Goal: Check status: Check status

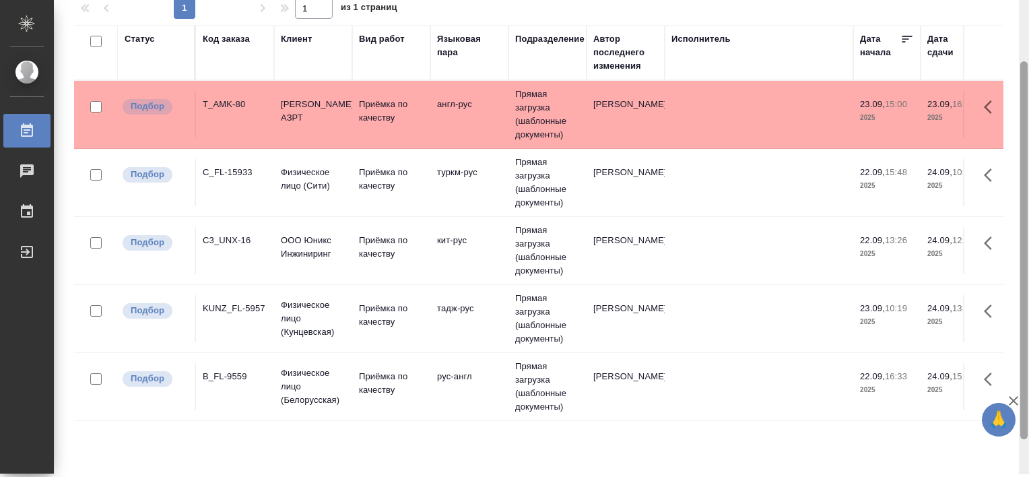
scroll to position [81, 0]
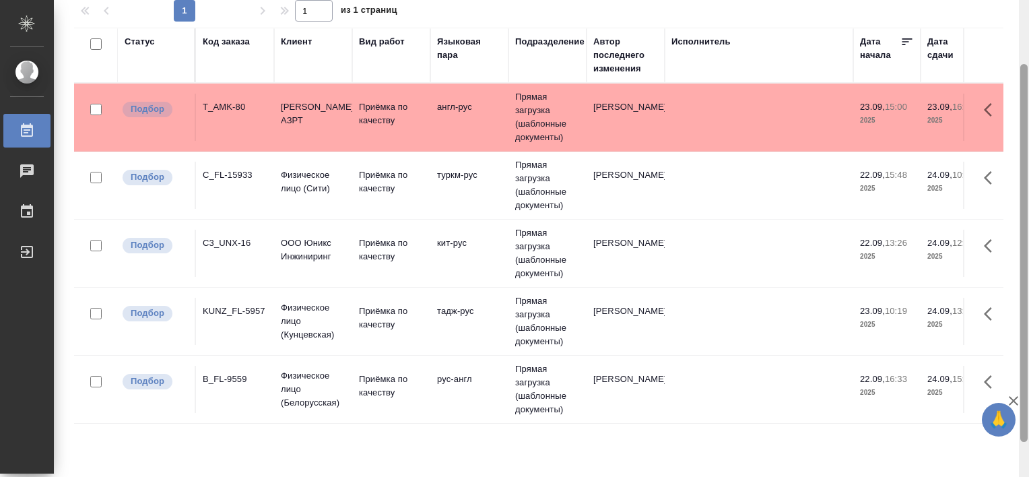
drag, startPoint x: 1024, startPoint y: 218, endPoint x: 1022, endPoint y: 283, distance: 64.7
click at [1022, 283] on div at bounding box center [1023, 253] width 7 height 378
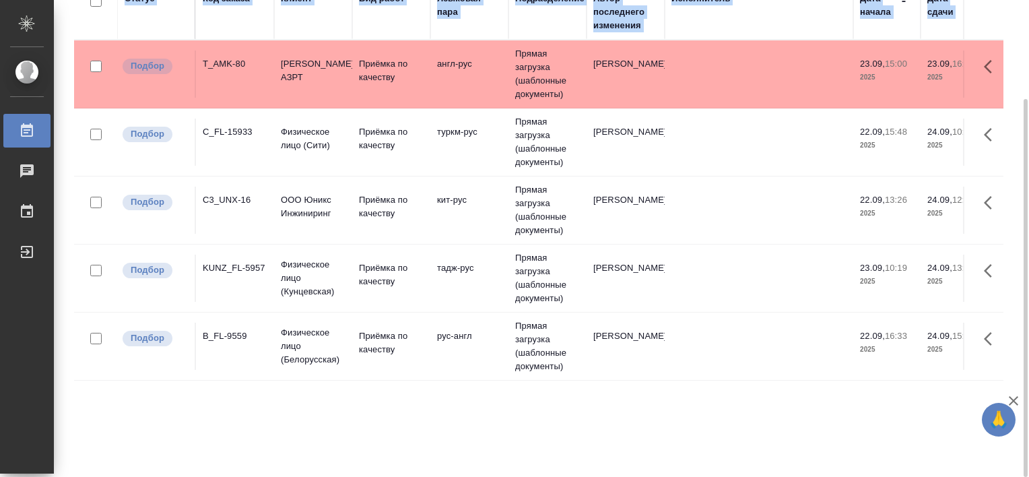
drag, startPoint x: 1028, startPoint y: 379, endPoint x: 1017, endPoint y: 412, distance: 35.4
click at [1017, 412] on div "Работы Стандартные настройки Статус Вид работ Подразделение 1 1 из 1 страниц Ст…" at bounding box center [541, 238] width 975 height 477
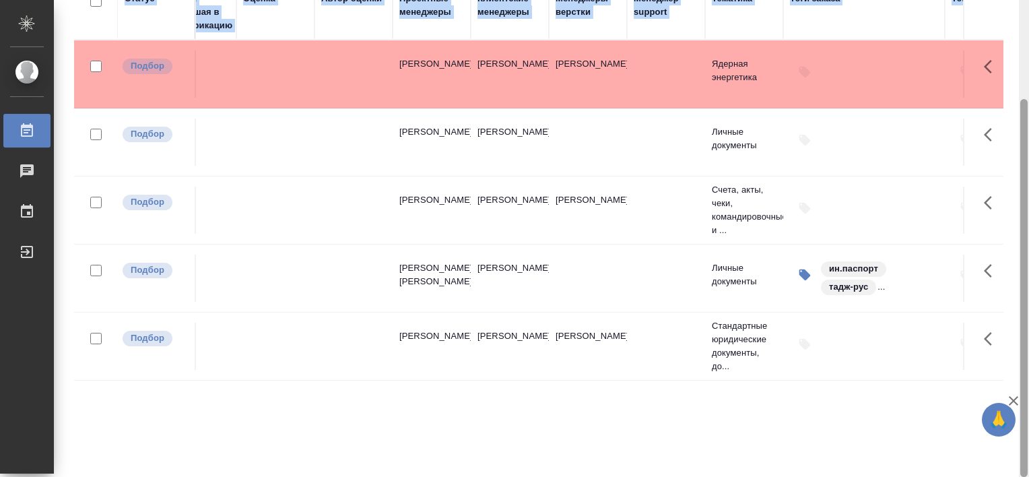
drag, startPoint x: 1021, startPoint y: 251, endPoint x: 1007, endPoint y: 267, distance: 21.5
click at [1007, 267] on div "Работы Стандартные настройки Статус Вид работ Подразделение 1 1 из 1 страниц Ст…" at bounding box center [541, 238] width 975 height 477
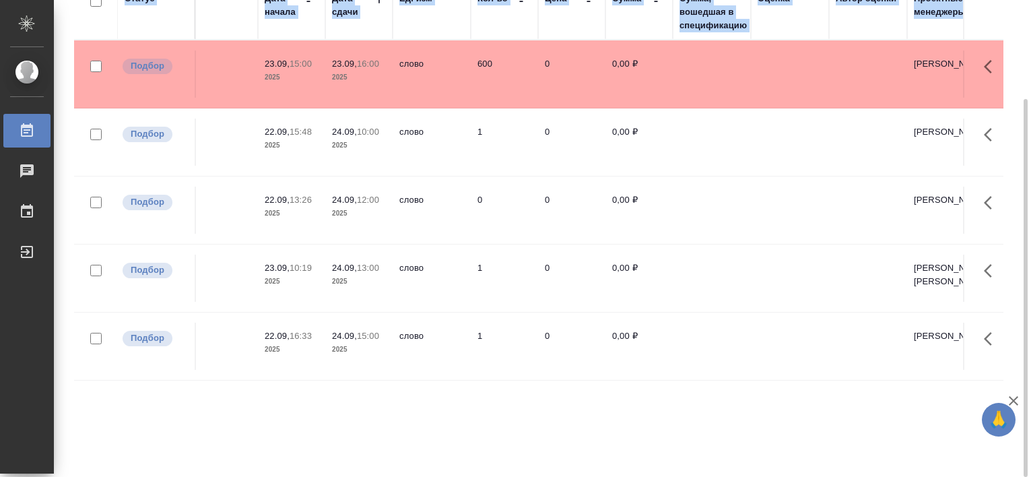
scroll to position [0, 0]
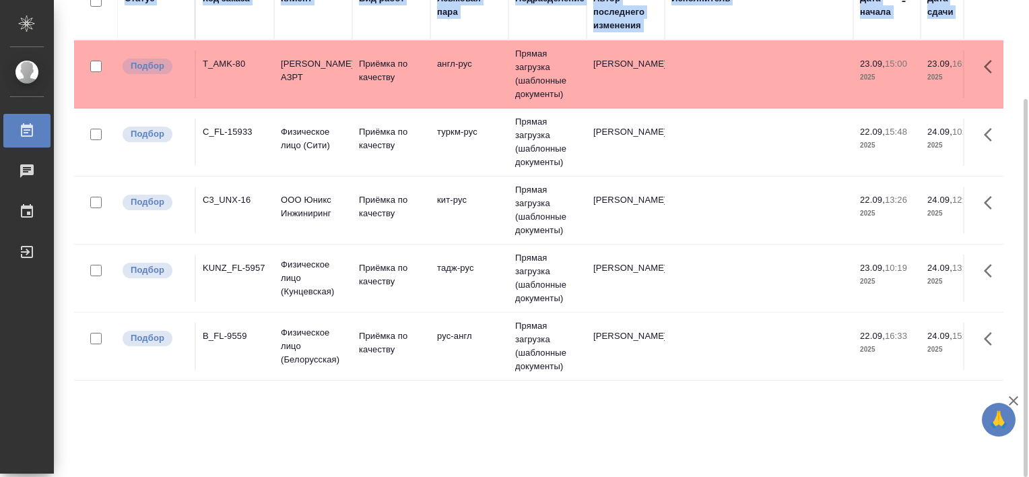
click at [240, 340] on div "B_FL-9559" at bounding box center [235, 335] width 65 height 13
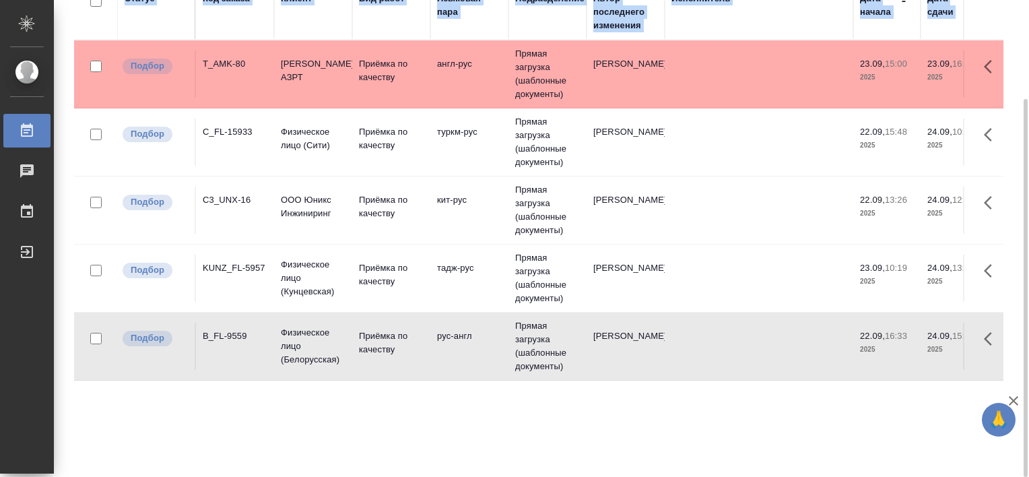
click at [240, 340] on div "B_FL-9559" at bounding box center [235, 335] width 65 height 13
click at [226, 266] on div "KUNZ_FL-5957" at bounding box center [235, 267] width 65 height 13
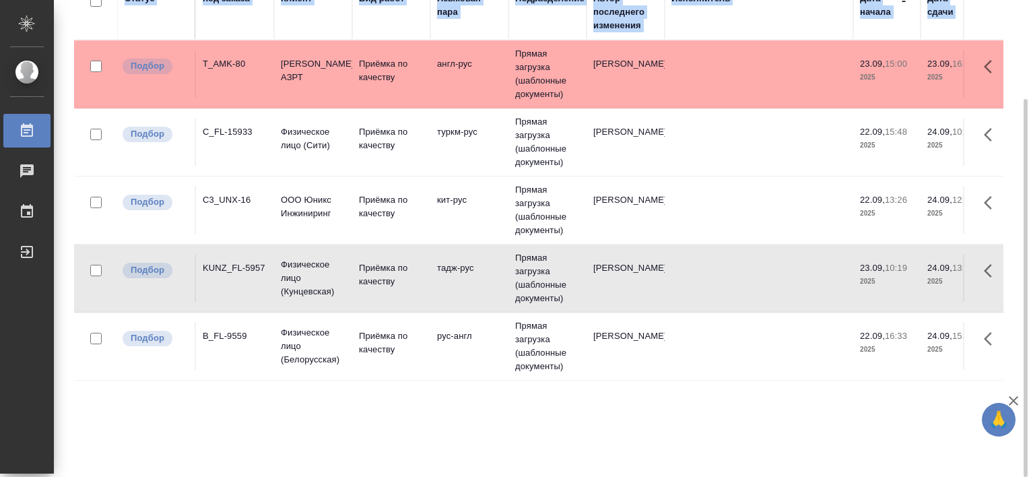
click at [226, 266] on div "KUNZ_FL-5957" at bounding box center [235, 267] width 65 height 13
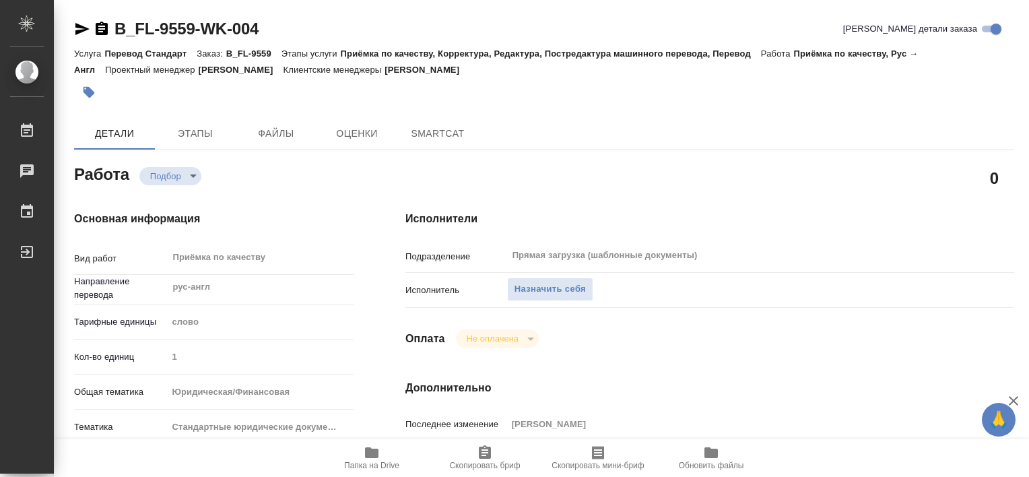
type textarea "x"
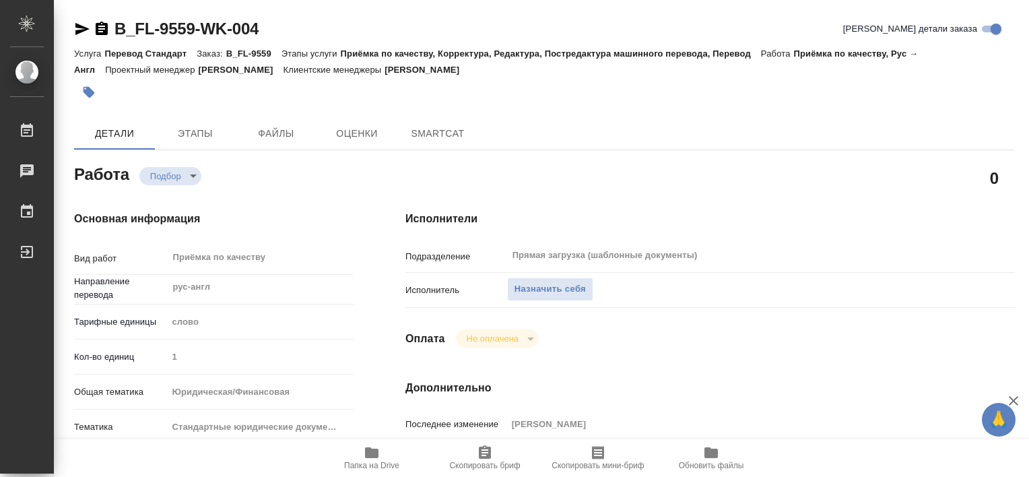
type textarea "x"
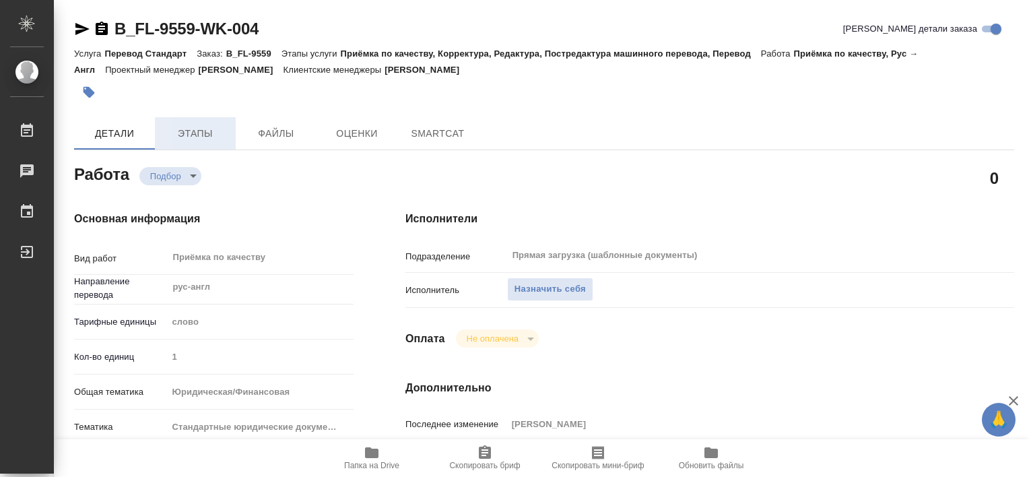
type textarea "x"
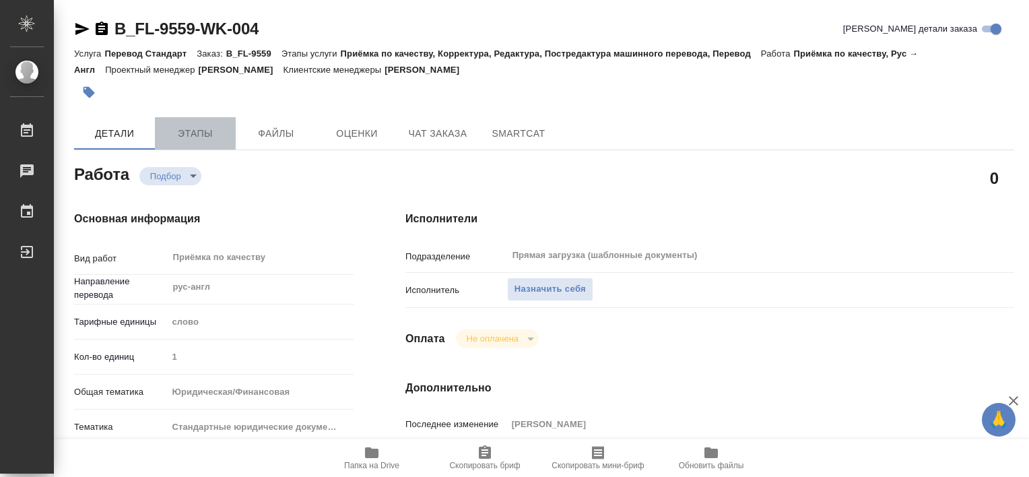
click at [211, 131] on span "Этапы" at bounding box center [195, 133] width 65 height 17
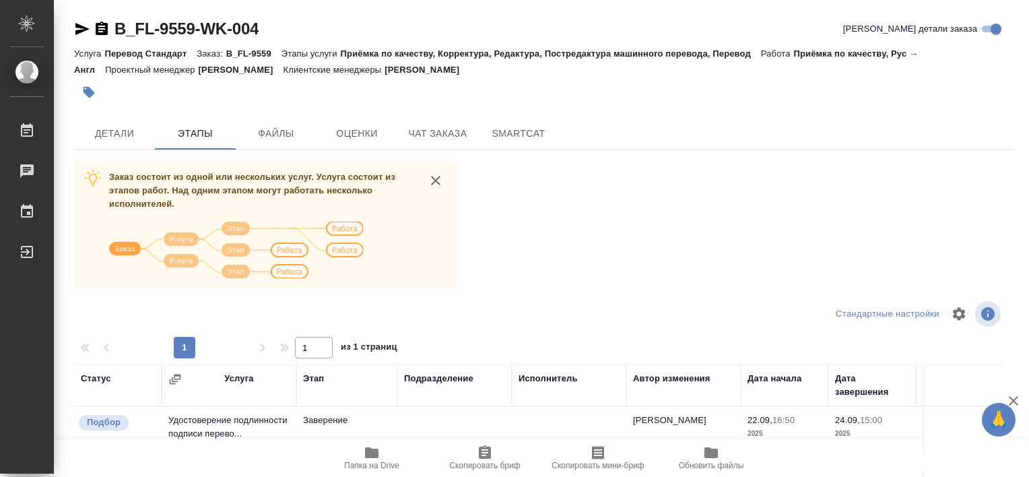
click at [1000, 125] on div "Детали Этапы Файлы Оценки Чат заказа SmartCat" at bounding box center [544, 133] width 940 height 32
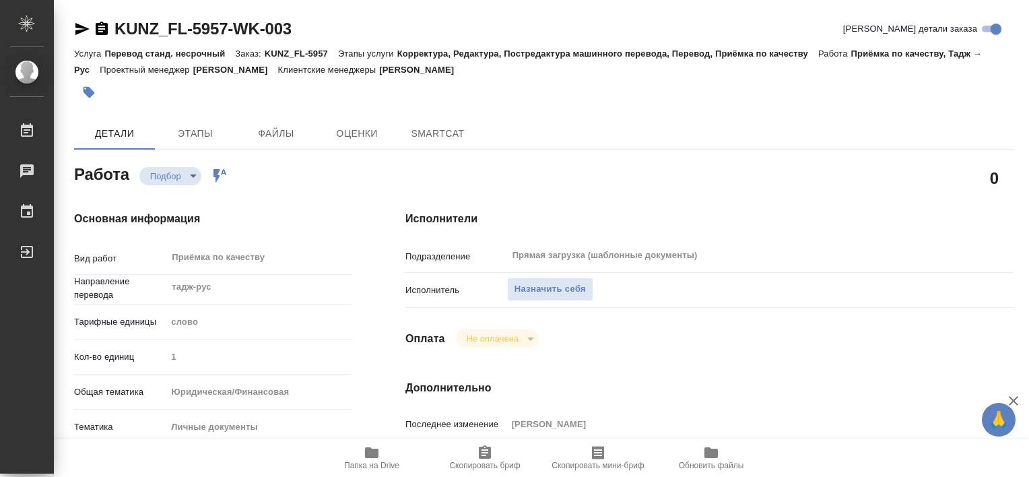
type textarea "x"
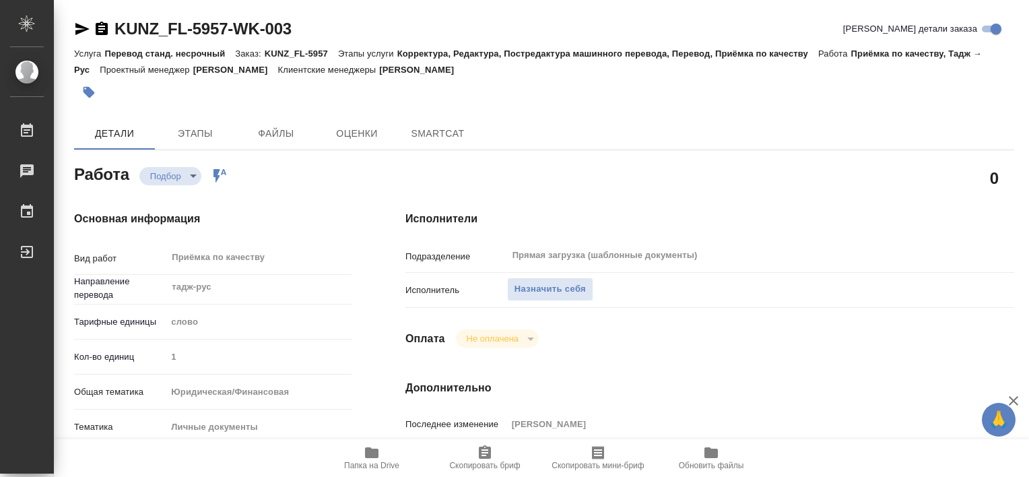
type textarea "x"
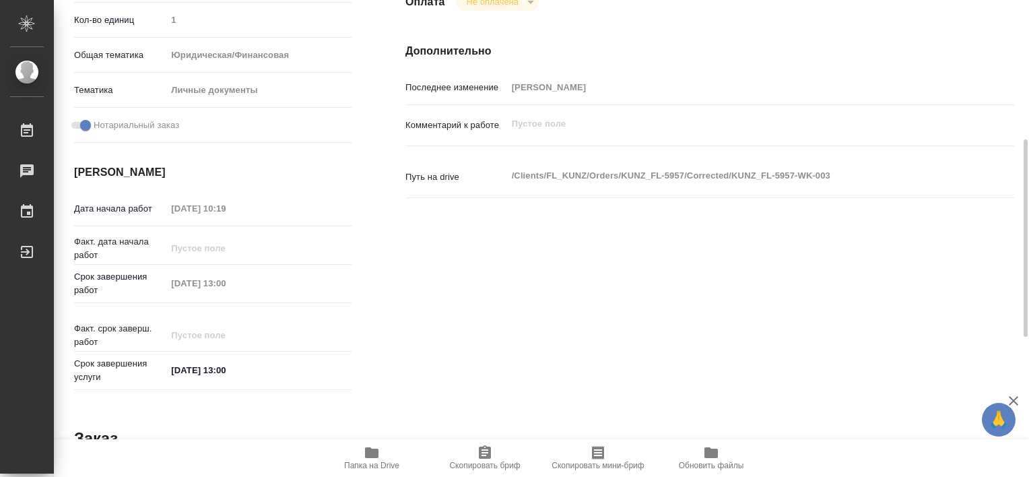
type textarea "x"
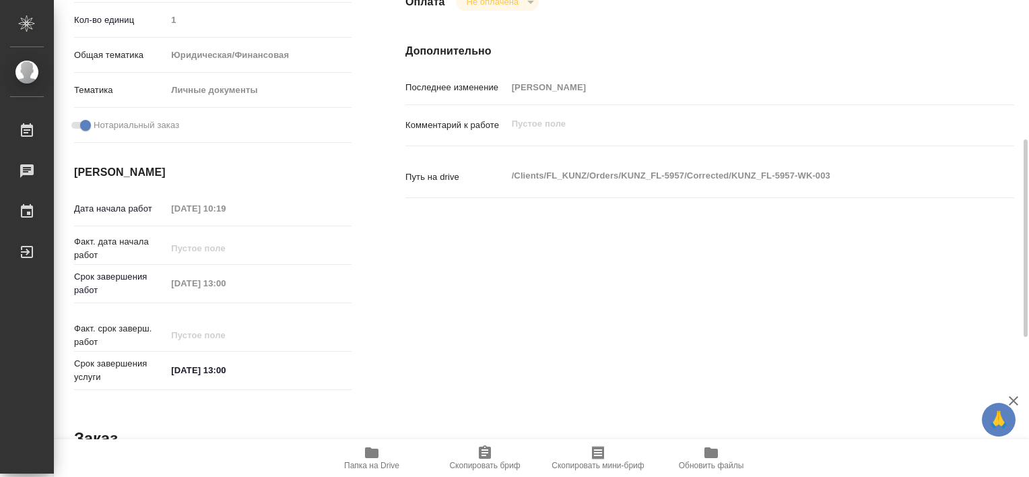
scroll to position [672, 0]
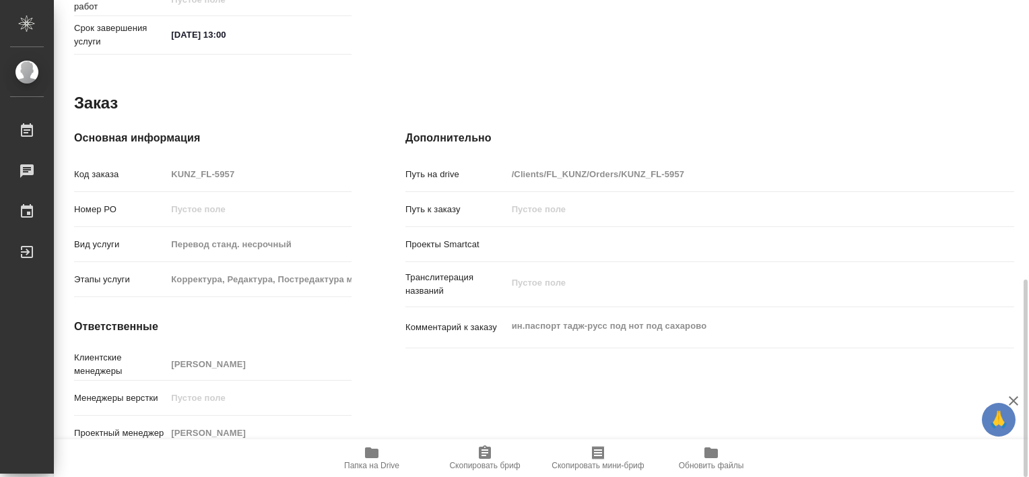
type textarea "x"
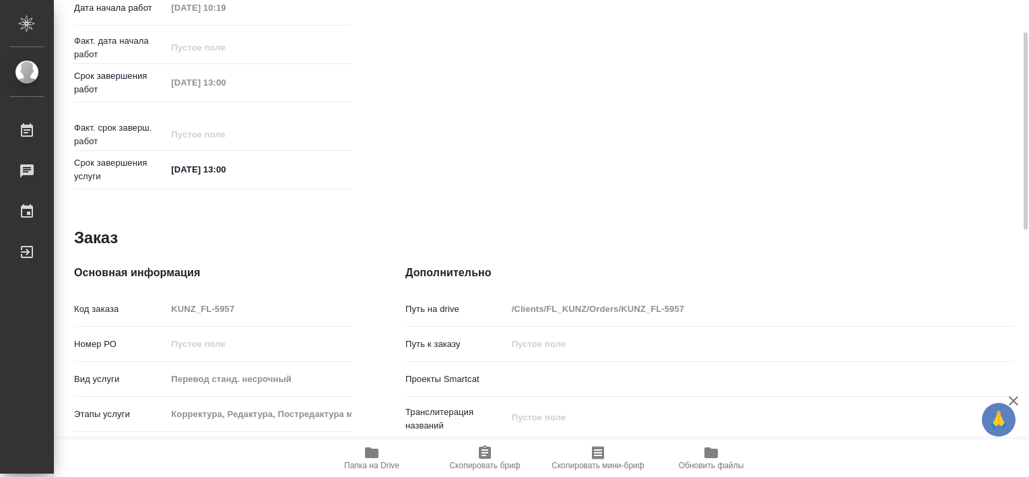
type textarea "x"
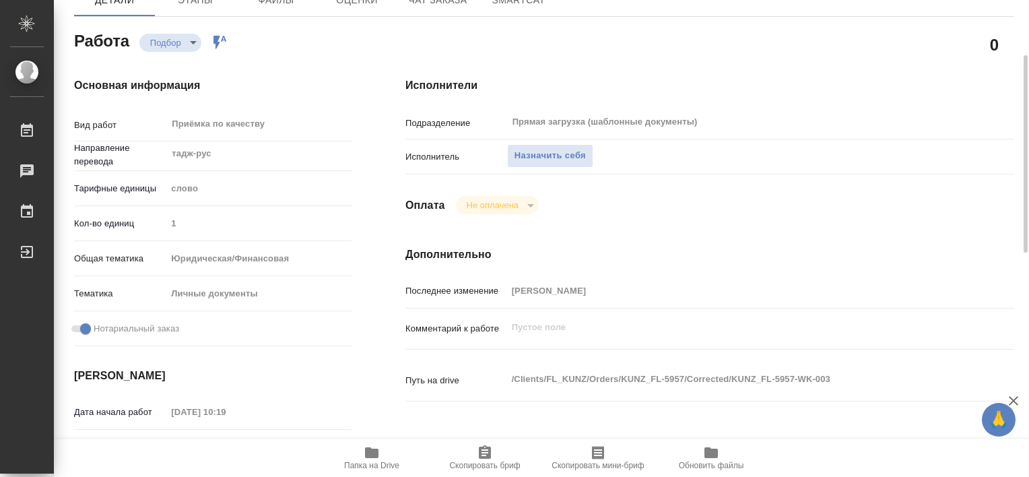
scroll to position [0, 0]
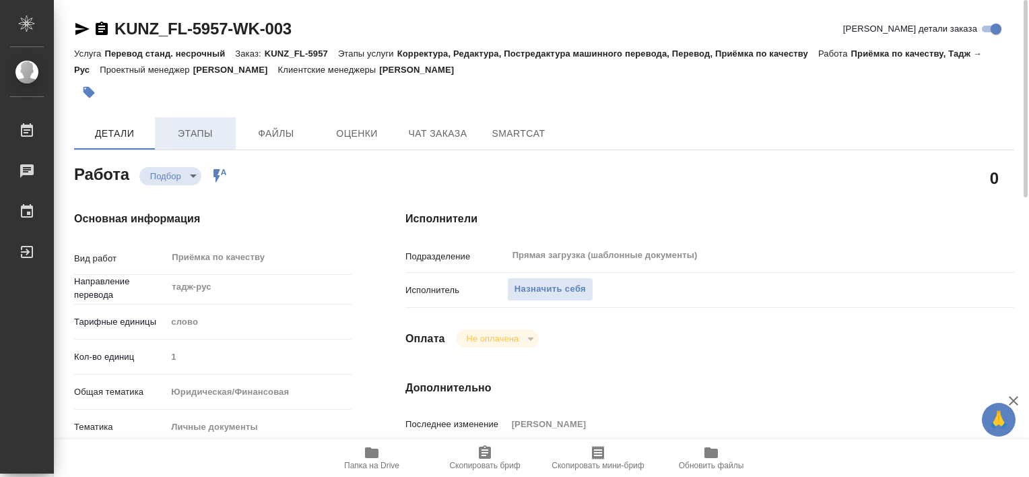
click at [198, 135] on span "Этапы" at bounding box center [195, 133] width 65 height 17
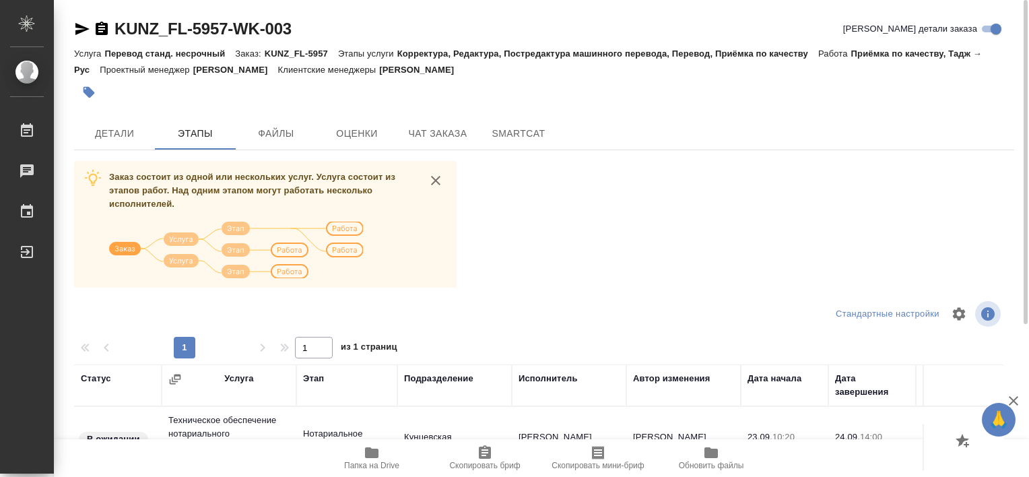
click at [377, 457] on icon "button" at bounding box center [371, 452] width 13 height 11
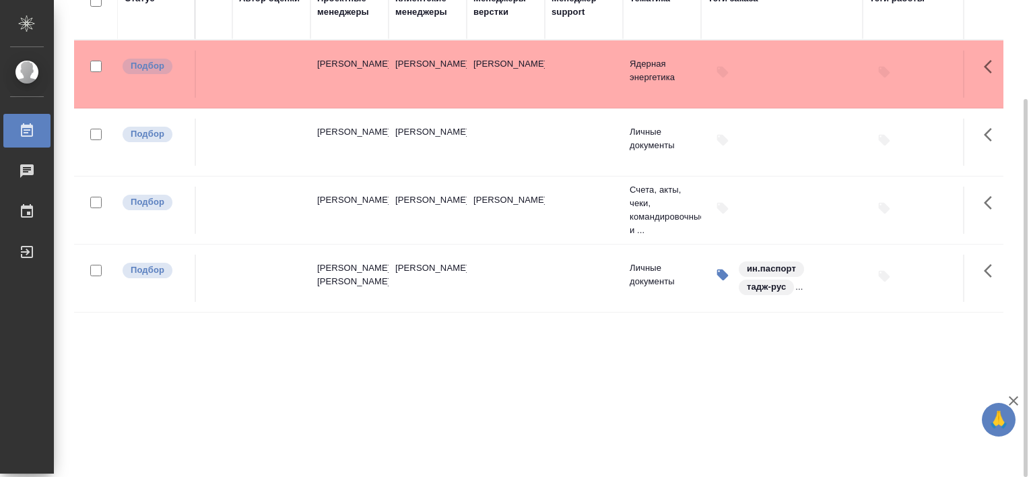
scroll to position [0, 1196]
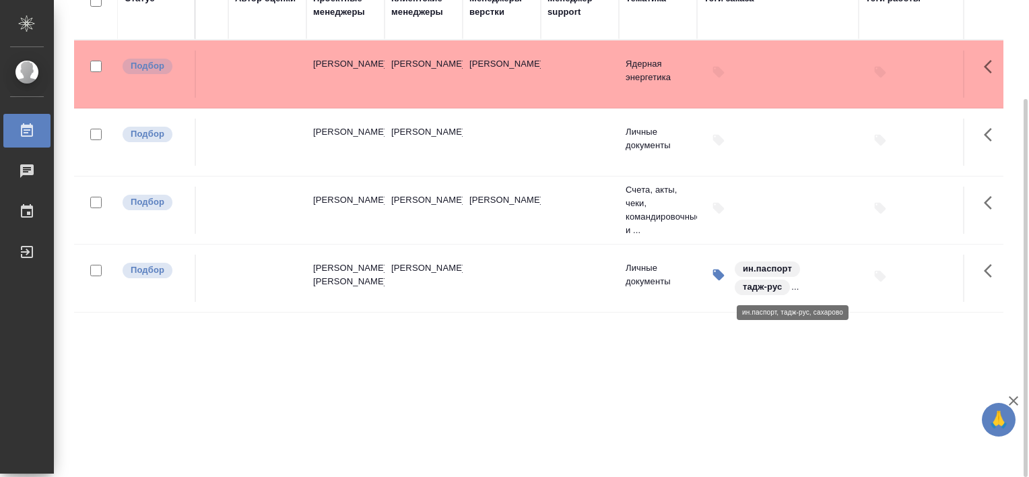
click at [792, 288] on div "ин.паспорт тадж-рус ..." at bounding box center [792, 278] width 119 height 36
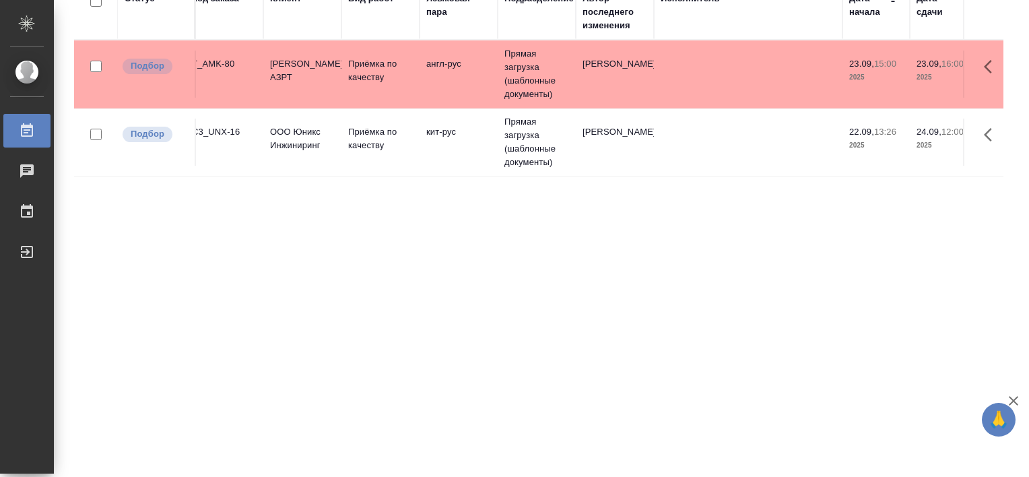
scroll to position [0, 0]
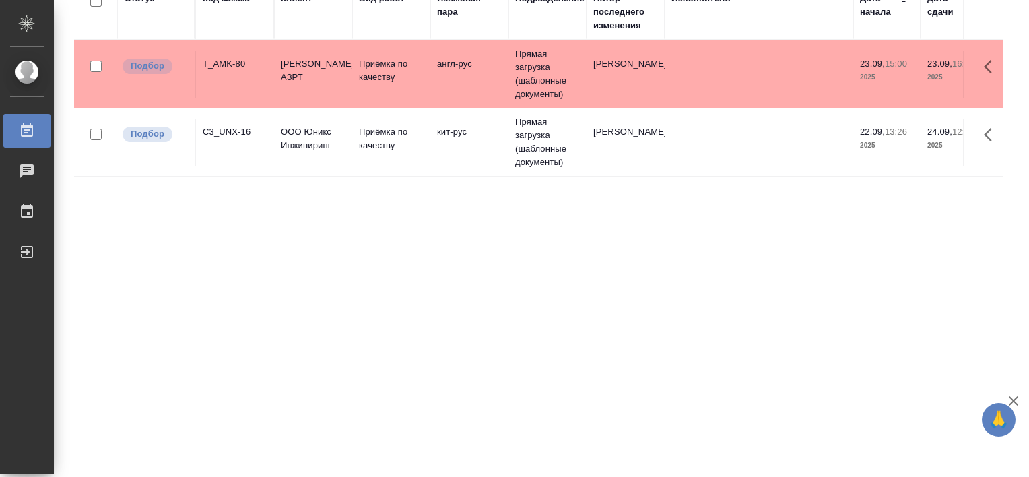
click at [236, 132] on div "C3_UNX-16" at bounding box center [235, 131] width 65 height 13
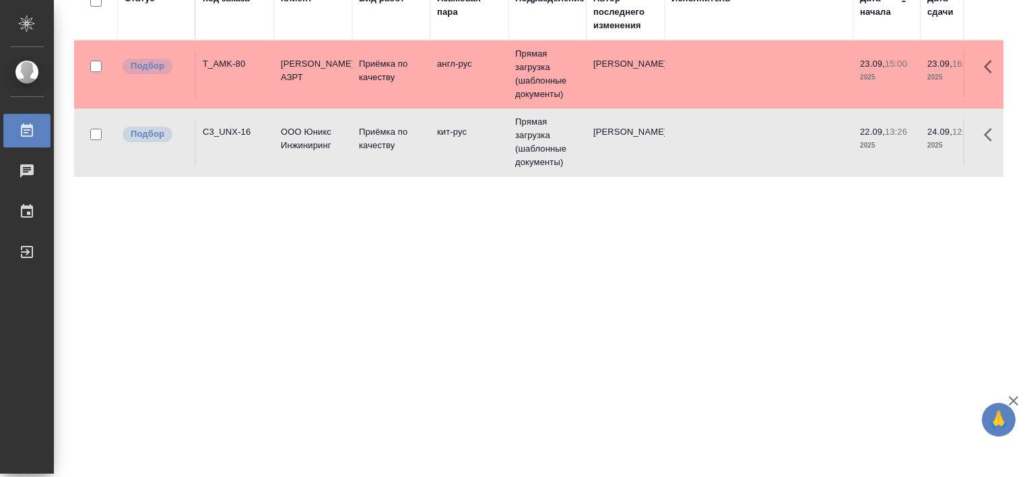
click at [236, 132] on div "C3_UNX-16" at bounding box center [235, 131] width 65 height 13
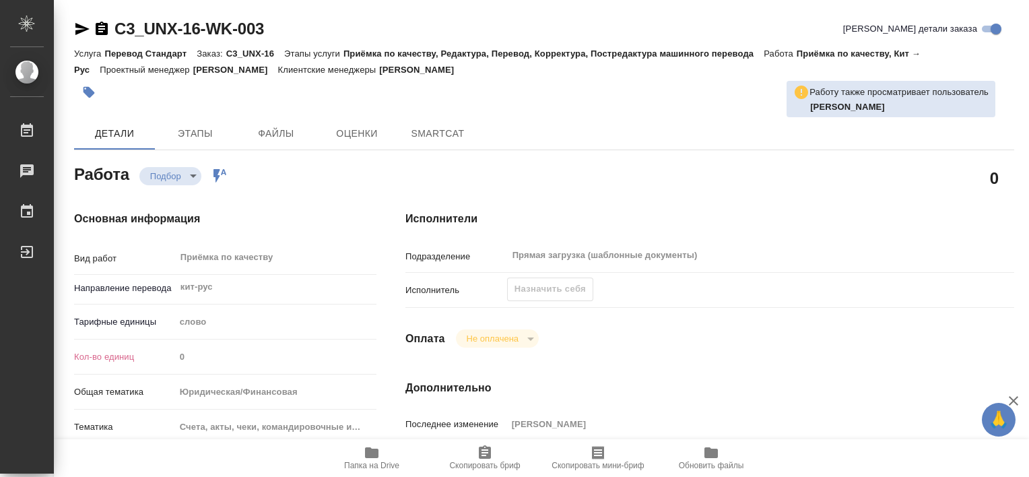
type textarea "x"
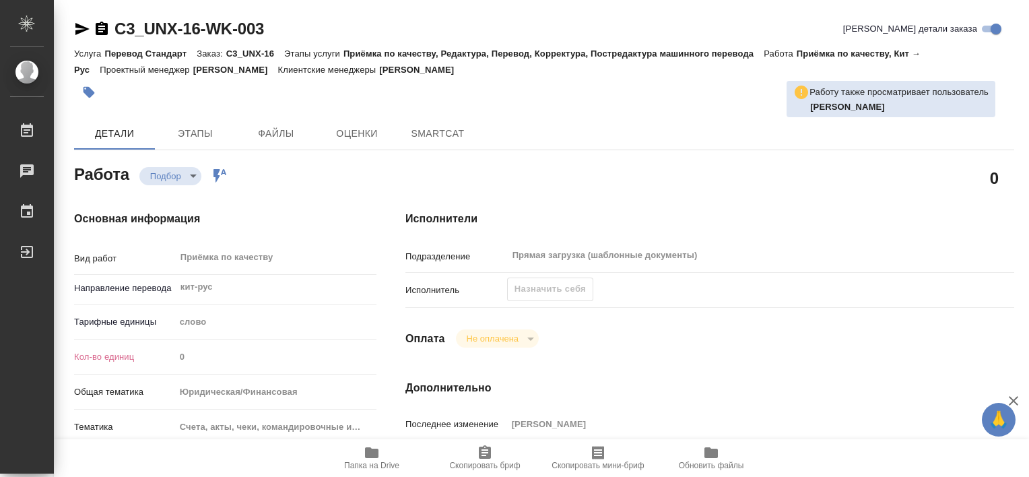
type textarea "x"
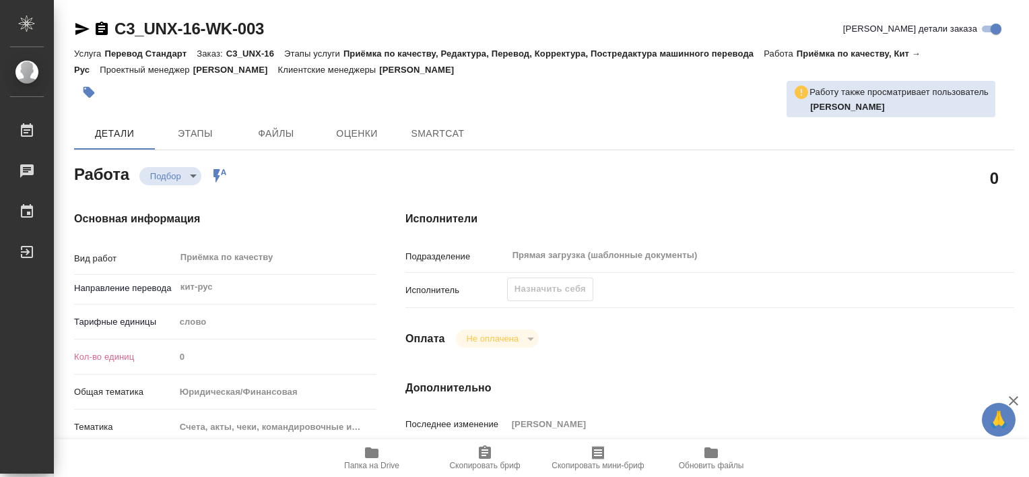
type textarea "x"
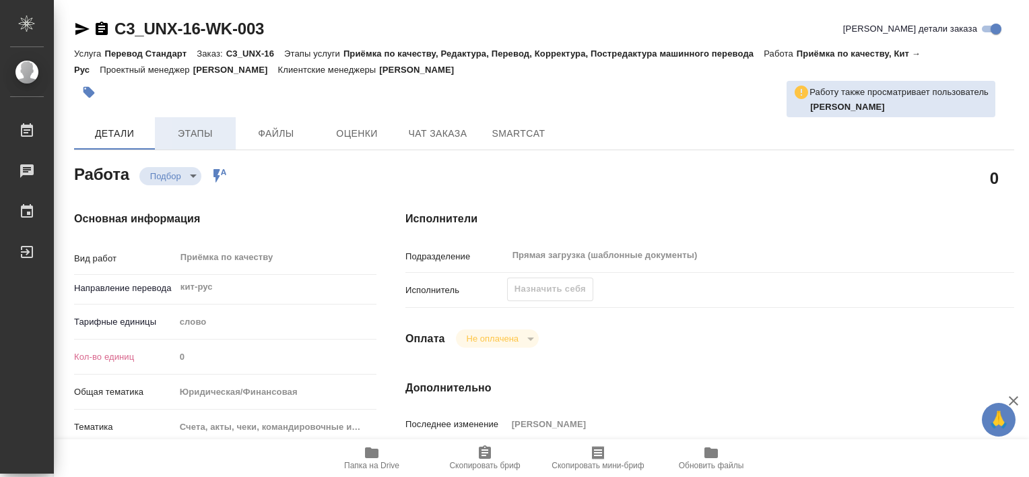
click at [203, 143] on button "Этапы" at bounding box center [195, 133] width 81 height 32
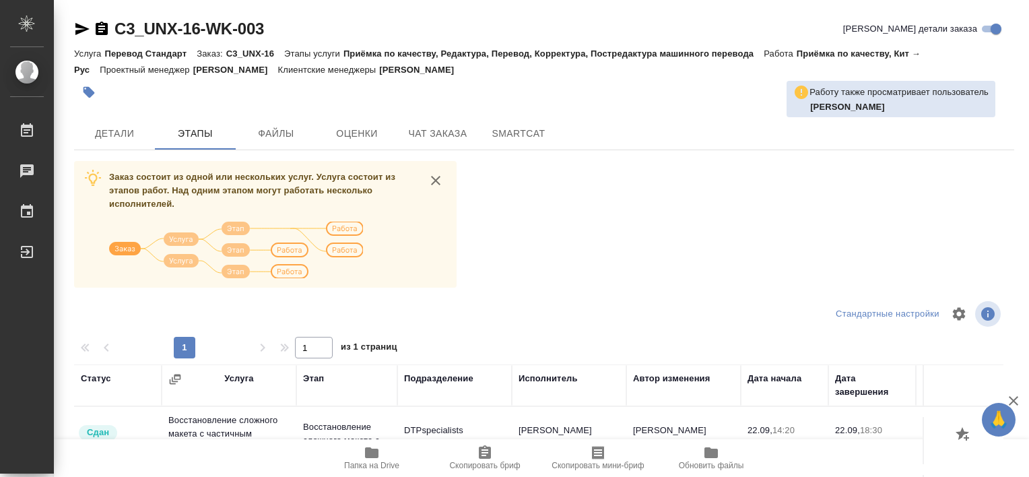
scroll to position [225, 0]
